Goal: Information Seeking & Learning: Learn about a topic

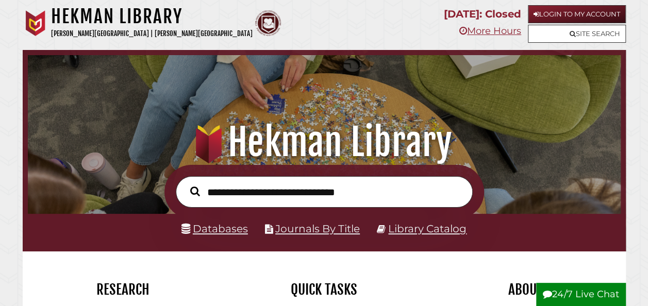
scroll to position [196, 588]
click at [219, 226] on link "Databases" at bounding box center [215, 229] width 67 height 12
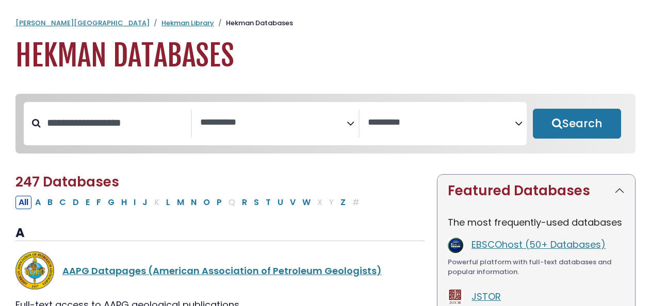
select select "Database Subject Filter"
select select "Database Vendors Filter"
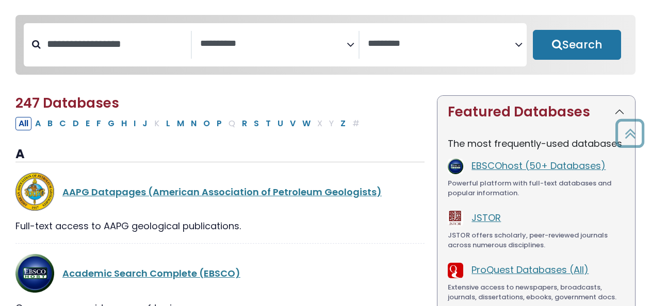
scroll to position [52, 0]
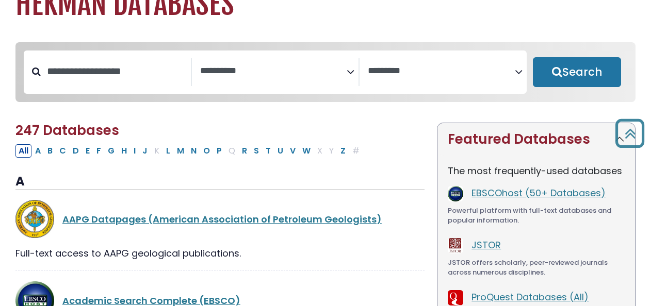
click at [344, 80] on span "Search filters" at bounding box center [273, 72] width 147 height 28
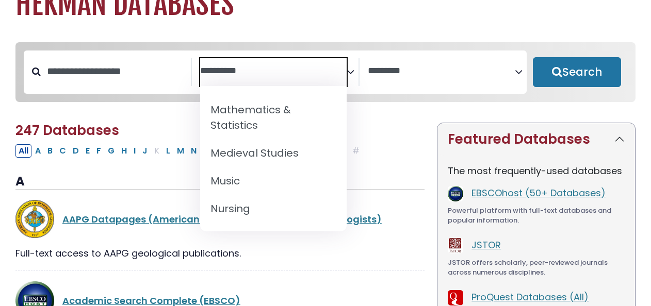
scroll to position [722, 0]
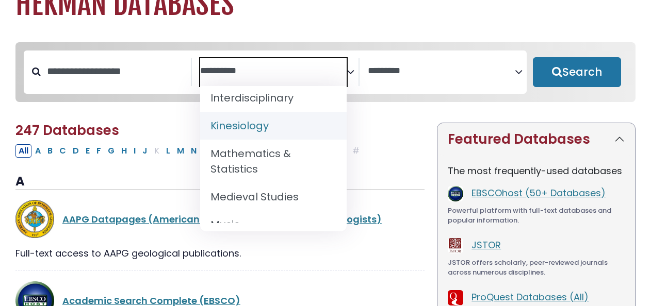
select select "*****"
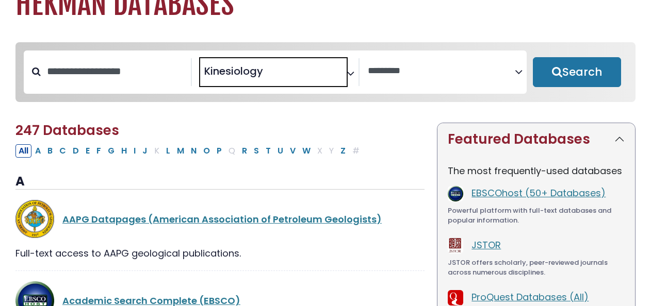
scroll to position [326, 0]
click at [575, 77] on button "Search" at bounding box center [577, 72] width 88 height 30
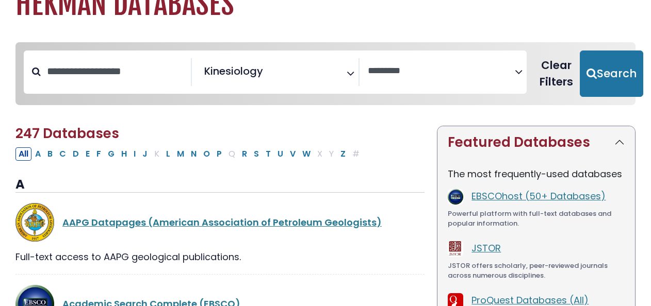
select select "Database Vendors Filter"
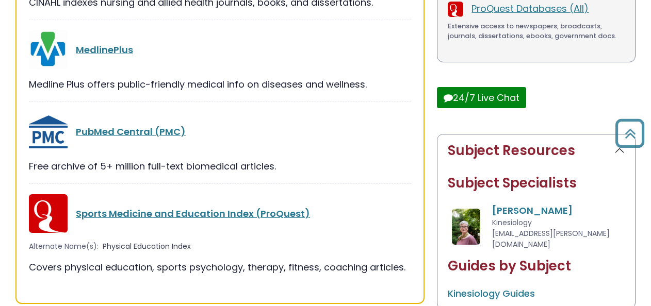
scroll to position [413, 0]
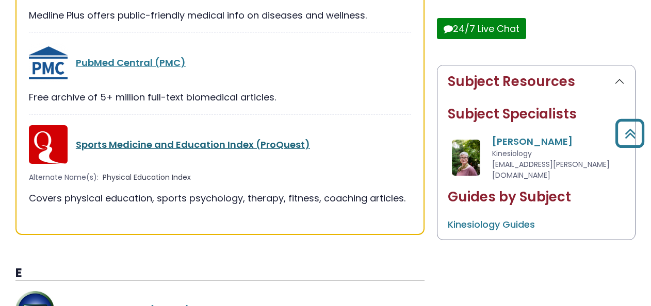
click at [111, 146] on link "Sports Medicine and Education Index (ProQuest)" at bounding box center [193, 144] width 234 height 13
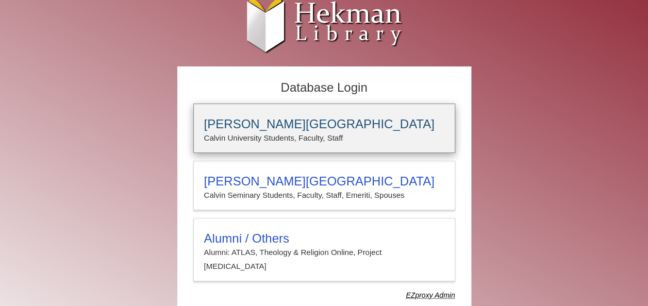
scroll to position [21, 0]
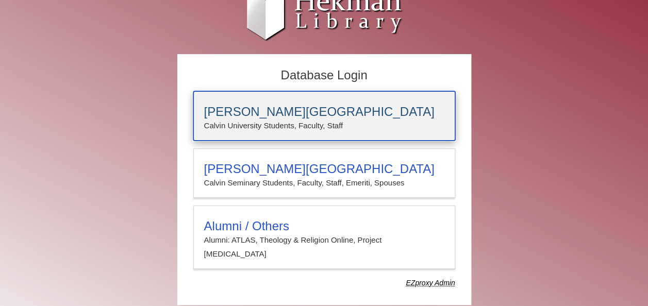
click at [268, 119] on p "Calvin University Students, Faculty, Staff" at bounding box center [324, 125] width 240 height 13
